Goal: Check status: Check status

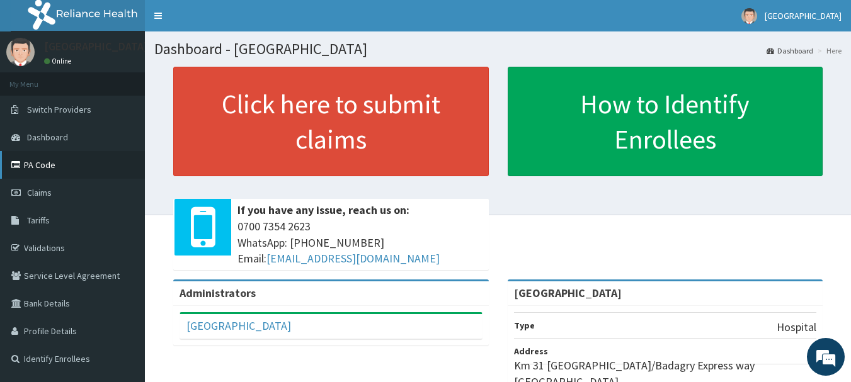
click at [42, 167] on link "PA Code" at bounding box center [72, 165] width 145 height 28
click at [40, 191] on span "Claims" at bounding box center [39, 192] width 25 height 11
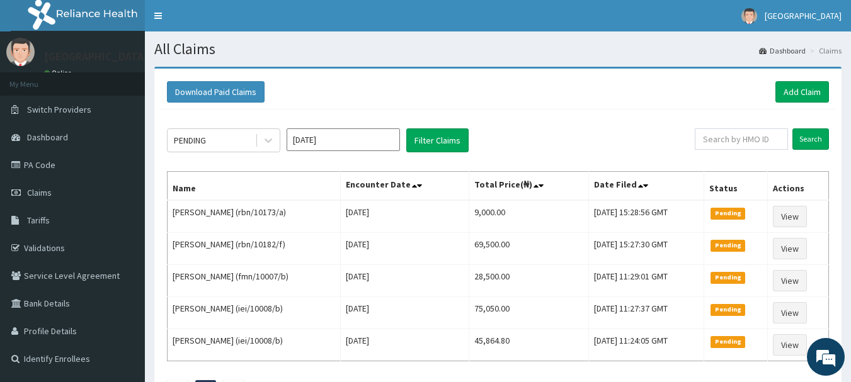
click at [741, 136] on input "text" at bounding box center [740, 138] width 93 height 21
type input "NUO/10064/A"
click at [805, 139] on input "Search" at bounding box center [810, 138] width 37 height 21
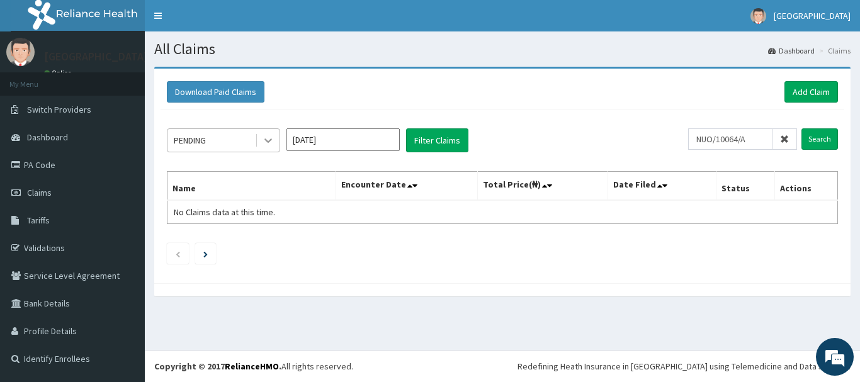
click at [264, 142] on icon at bounding box center [268, 140] width 13 height 13
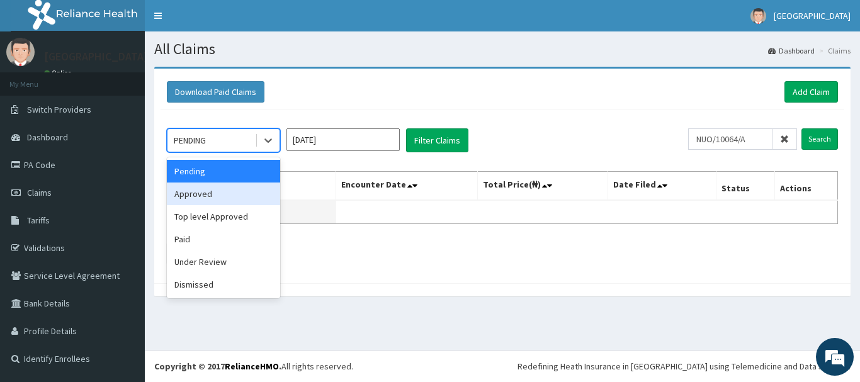
click at [222, 201] on div "Approved" at bounding box center [223, 194] width 113 height 23
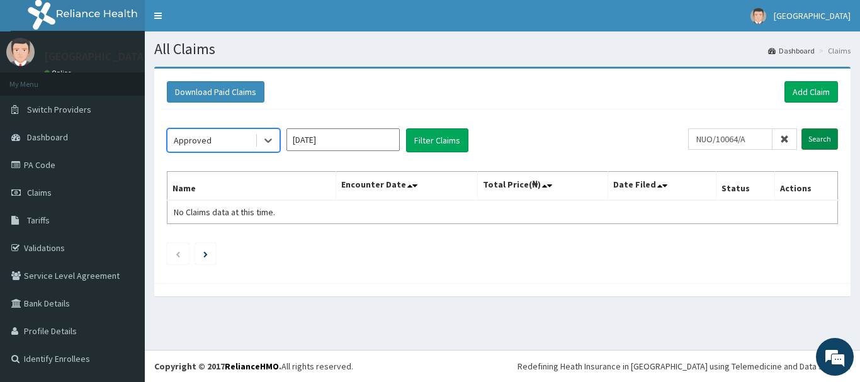
click at [805, 140] on input "Search" at bounding box center [820, 138] width 37 height 21
click at [270, 139] on icon at bounding box center [268, 140] width 13 height 13
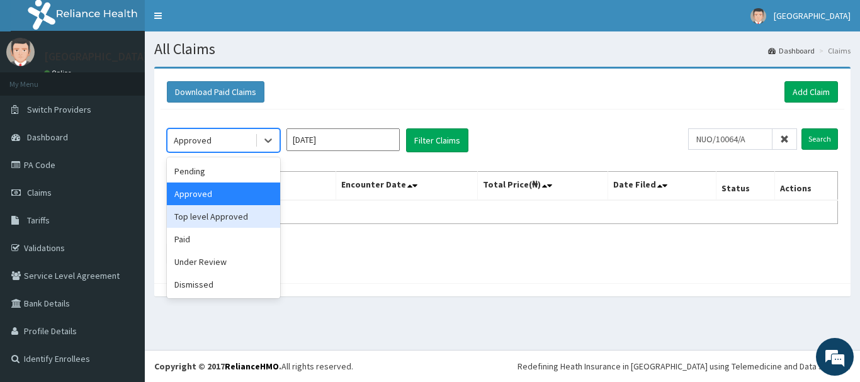
click at [239, 217] on div "Top level Approved" at bounding box center [223, 216] width 113 height 23
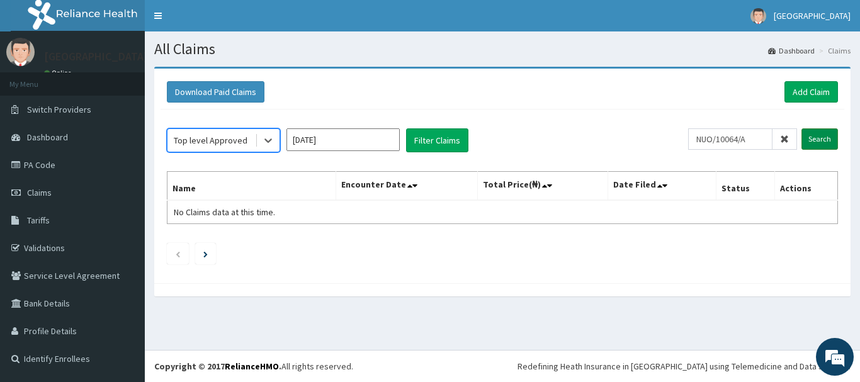
click at [819, 136] on input "Search" at bounding box center [820, 138] width 37 height 21
click at [267, 142] on icon at bounding box center [268, 141] width 8 height 4
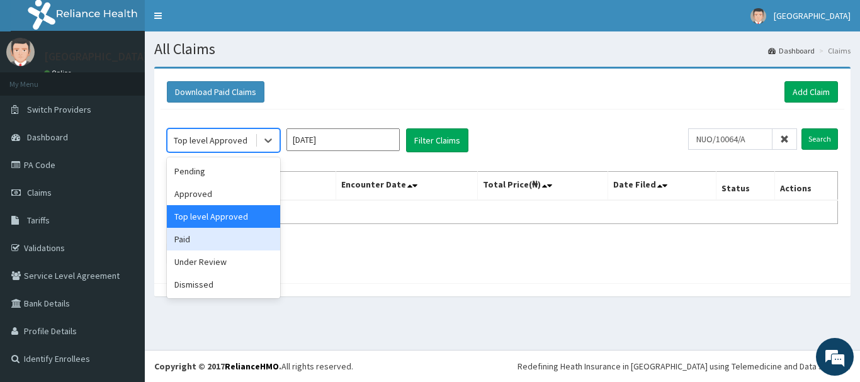
click at [217, 246] on div "Paid" at bounding box center [223, 239] width 113 height 23
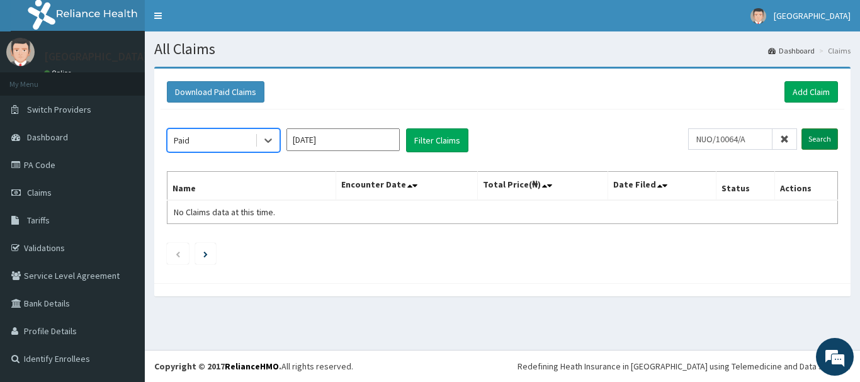
click at [816, 135] on input "Search" at bounding box center [820, 138] width 37 height 21
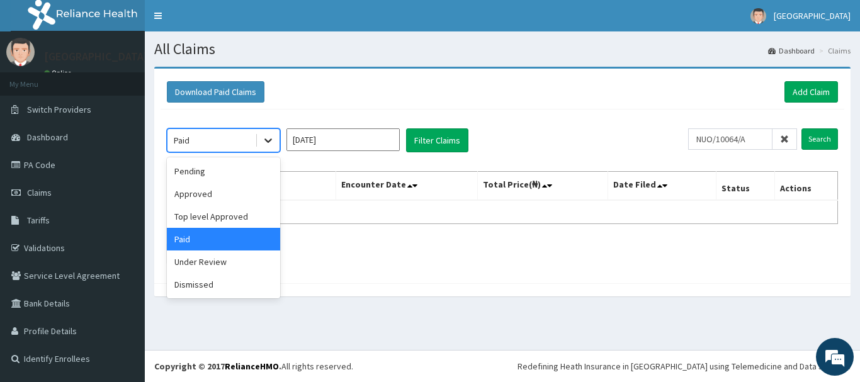
click at [260, 142] on div at bounding box center [268, 140] width 23 height 23
click at [210, 265] on div "Under Review" at bounding box center [223, 262] width 113 height 23
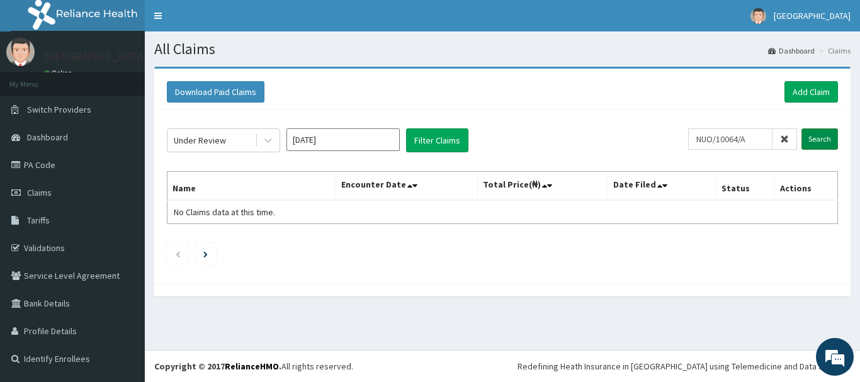
click at [829, 140] on input "Search" at bounding box center [820, 138] width 37 height 21
click at [245, 141] on div "Under Review" at bounding box center [211, 140] width 88 height 20
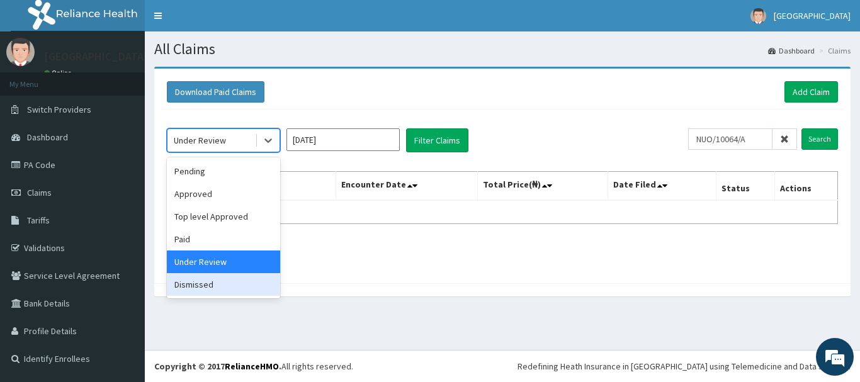
click at [208, 287] on div "Dismissed" at bounding box center [223, 284] width 113 height 23
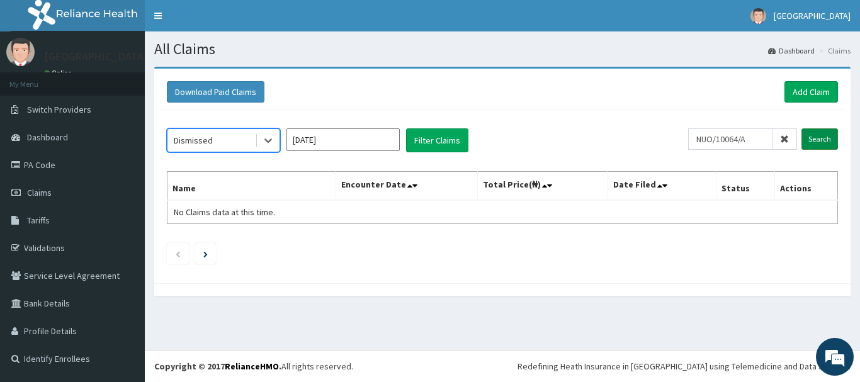
click at [822, 142] on input "Search" at bounding box center [820, 138] width 37 height 21
